Goal: Use online tool/utility: Utilize a website feature to perform a specific function

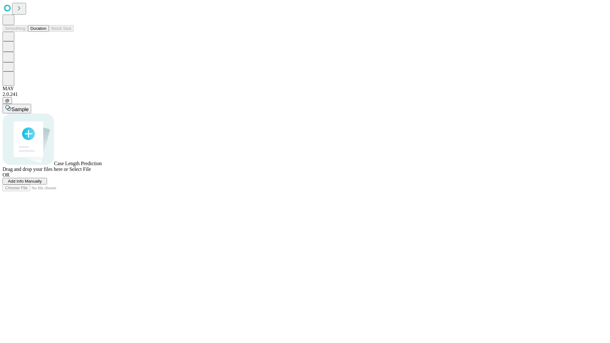
click at [46, 32] on button "Duration" at bounding box center [38, 28] width 21 height 7
click at [42, 183] on span "Add Info Manually" at bounding box center [25, 181] width 34 height 5
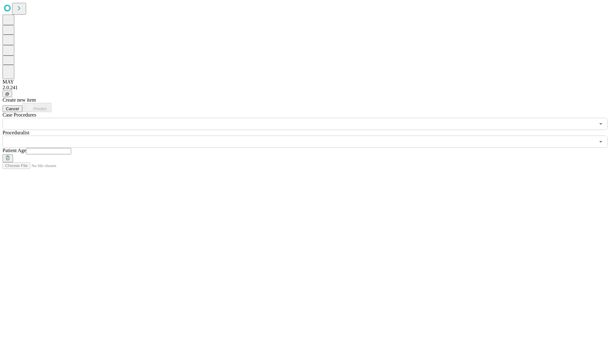
click at [71, 148] on input "text" at bounding box center [48, 151] width 45 height 6
type input "**"
click at [309, 136] on input "text" at bounding box center [299, 142] width 592 height 12
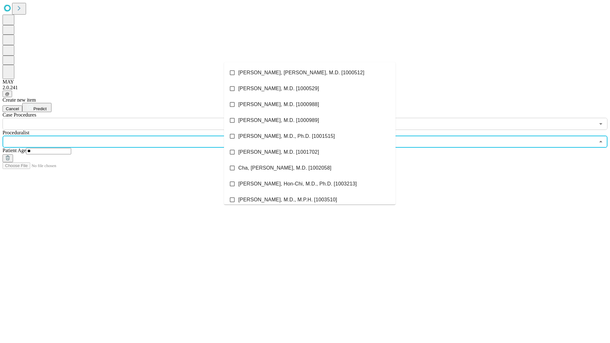
click at [310, 73] on li "[PERSON_NAME], [PERSON_NAME], M.D. [1000512]" at bounding box center [309, 73] width 171 height 16
click at [133, 118] on input "text" at bounding box center [299, 124] width 592 height 12
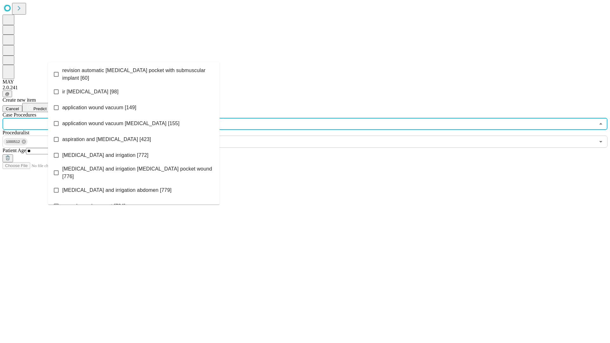
click at [134, 73] on span "revision automatic [MEDICAL_DATA] pocket with submuscular implant [60]" at bounding box center [138, 74] width 152 height 15
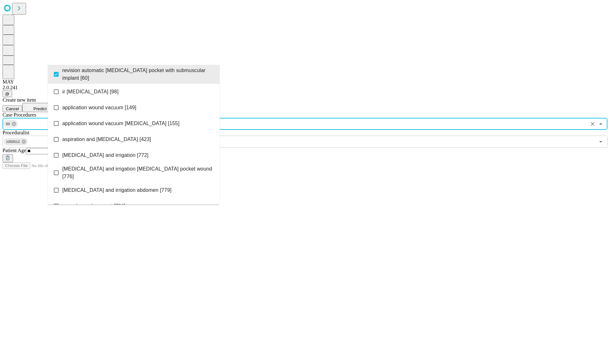
click at [46, 106] on span "Predict" at bounding box center [39, 108] width 13 height 5
